Goal: Task Accomplishment & Management: Manage account settings

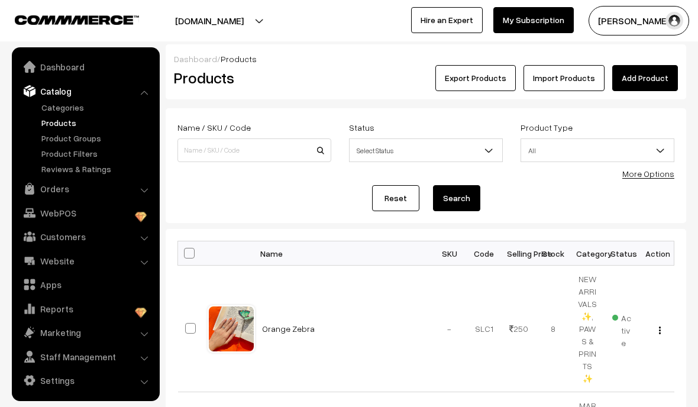
click at [141, 193] on link "Orders" at bounding box center [85, 188] width 141 height 21
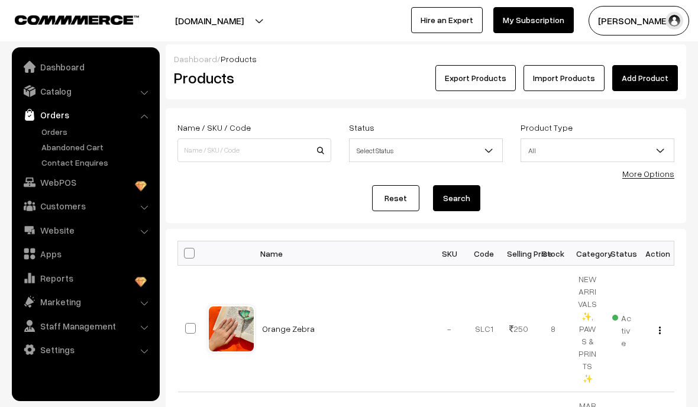
click at [56, 132] on link "Orders" at bounding box center [96, 131] width 117 height 12
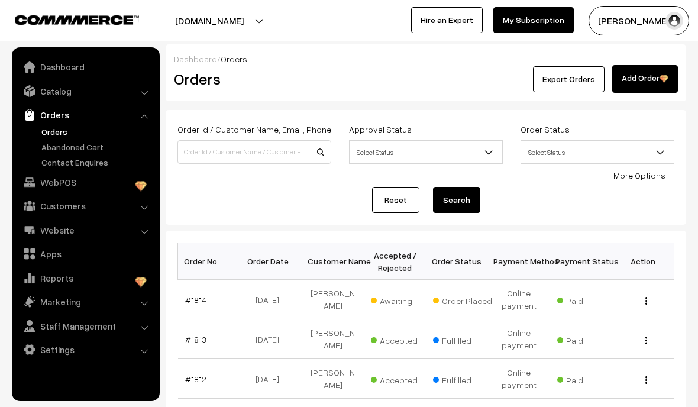
click at [191, 297] on link "#1814" at bounding box center [195, 300] width 21 height 10
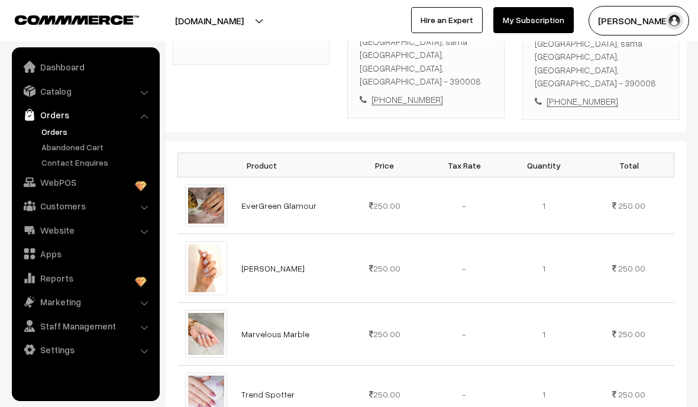
scroll to position [334, 0]
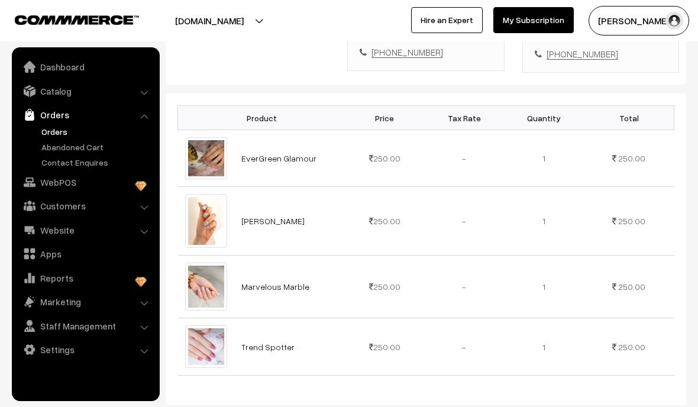
click at [212, 325] on img at bounding box center [206, 346] width 42 height 42
click at [256, 342] on link "Trend Spotter" at bounding box center [267, 347] width 53 height 10
click at [140, 87] on link "Catalog" at bounding box center [85, 90] width 141 height 21
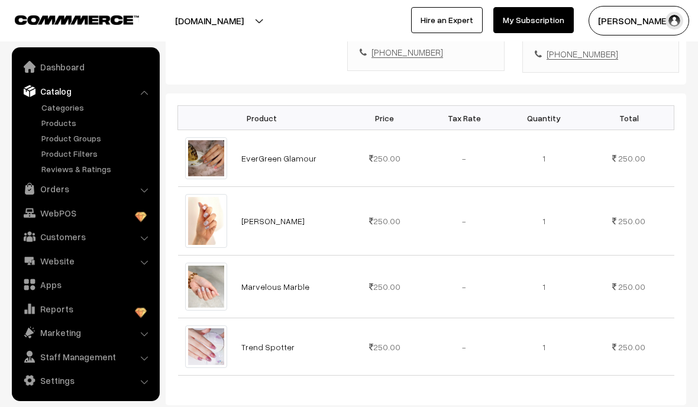
click at [63, 125] on link "Products" at bounding box center [96, 122] width 117 height 12
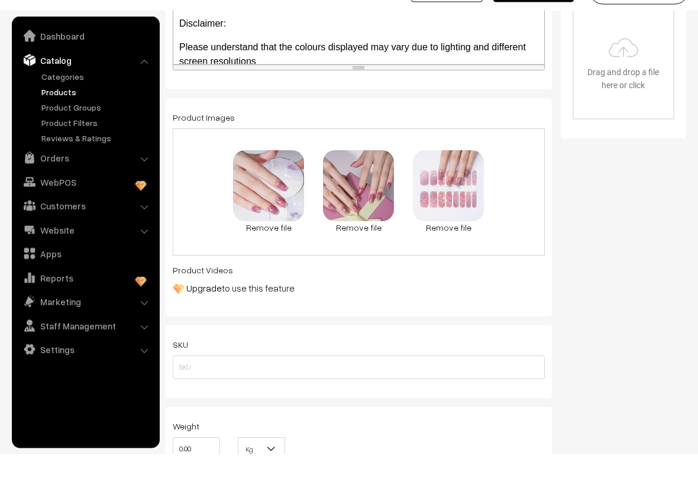
scroll to position [393, 0]
click at [447, 196] on span "0.1 MB" at bounding box center [448, 202] width 31 height 12
click at [448, 217] on span "0096F59A-A345-42DF-8601-600B46C6C303.jpeg" at bounding box center [504, 222] width 168 height 11
click at [283, 217] on span "D0124F3F-F9A6-42BD-A204-9B414C9B392A.jpeg" at bounding box center [325, 222] width 169 height 11
click at [268, 200] on div "89.1 KB D0124F3F-F9A6-42BD-A204-9B414C9B392A.jpeg" at bounding box center [268, 212] width 71 height 63
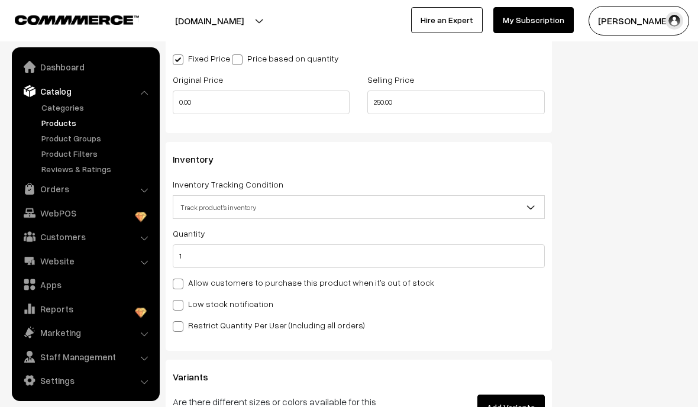
scroll to position [943, 0]
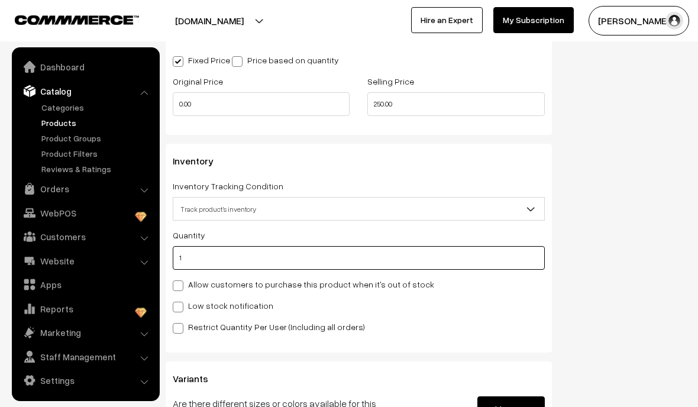
click at [208, 266] on input "1" at bounding box center [359, 258] width 372 height 24
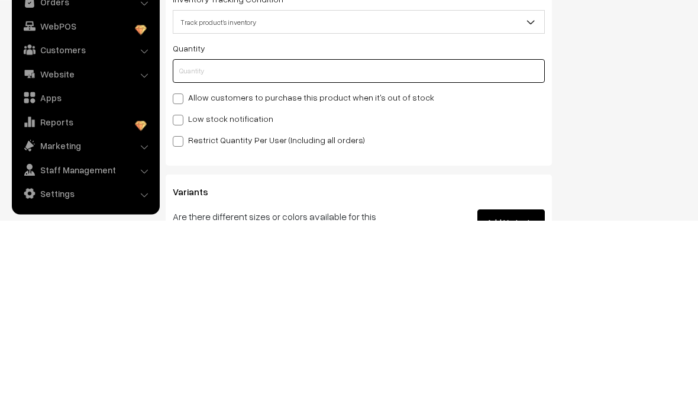
type input "0"
type input "1"
type input "0"
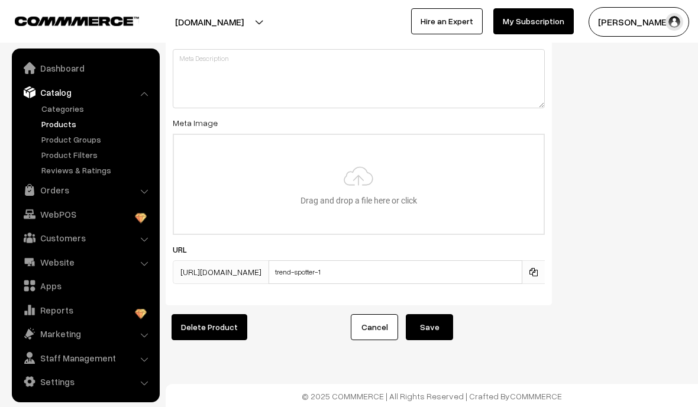
scroll to position [1622, 0]
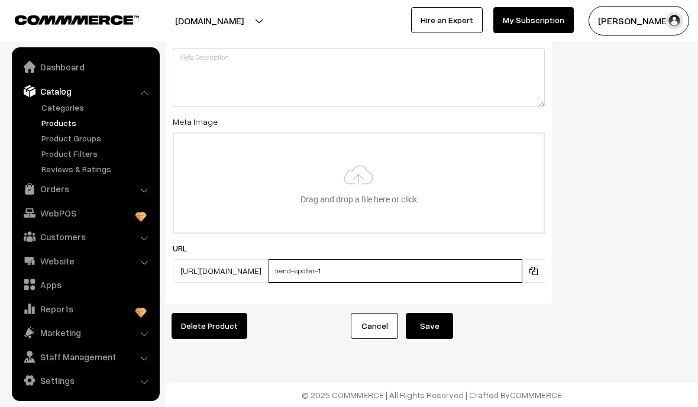
click at [414, 270] on input "trend-spotter-1" at bounding box center [395, 271] width 254 height 24
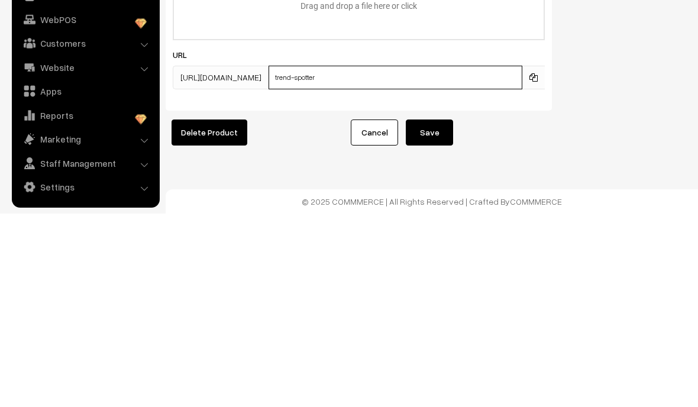
type input "trend-spotter"
click at [446, 313] on button "Save" at bounding box center [429, 326] width 47 height 26
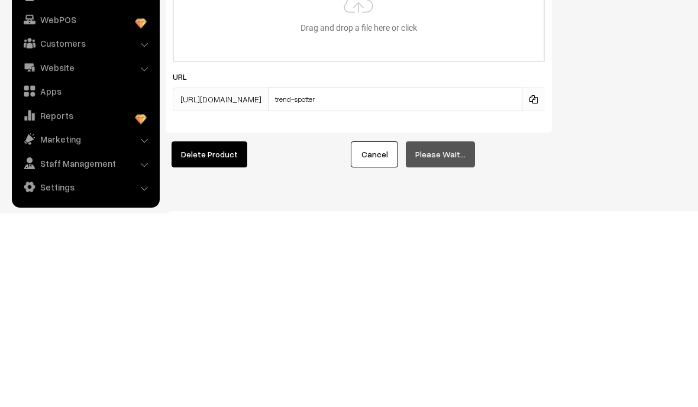
click at [295, 335] on div "Delete Product" at bounding box center [246, 348] width 179 height 26
